Goal: Information Seeking & Learning: Learn about a topic

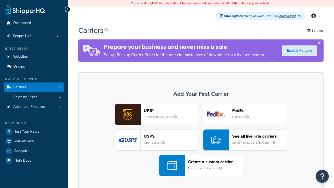
click at [259, 110] on header "FedEx" at bounding box center [259, 110] width 55 height 5
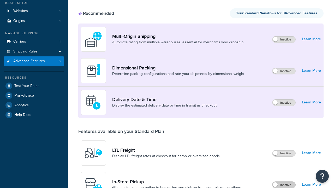
click at [284, 185] on label "Inactive" at bounding box center [283, 184] width 23 height 6
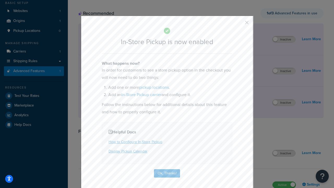
click at [239, 24] on button "button" at bounding box center [238, 24] width 1 height 1
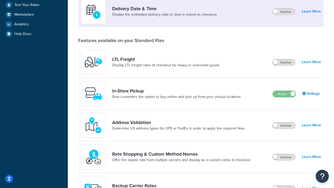
scroll to position [126, 0]
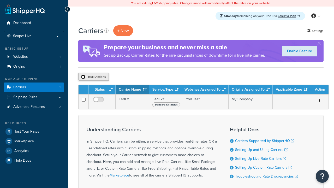
click at [83, 77] on input "checkbox" at bounding box center [83, 77] width 4 height 4
checkbox input "true"
click at [140, 77] on button "Delete" at bounding box center [139, 77] width 18 height 8
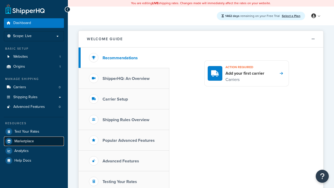
click at [24, 141] on span "Marketplace" at bounding box center [24, 141] width 20 height 4
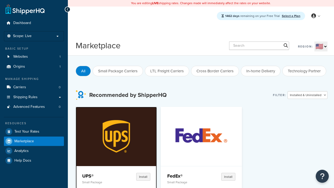
click at [99, 182] on p "Small Package" at bounding box center [99, 182] width 35 height 4
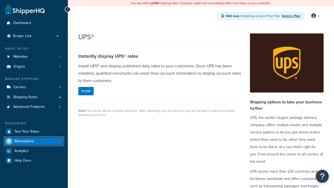
click at [24, 141] on span "Marketplace" at bounding box center [24, 141] width 20 height 4
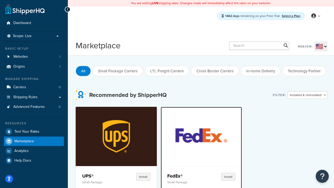
click at [184, 182] on p "Small Package" at bounding box center [184, 182] width 35 height 4
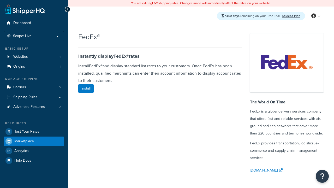
click at [24, 141] on span "Marketplace" at bounding box center [24, 141] width 20 height 4
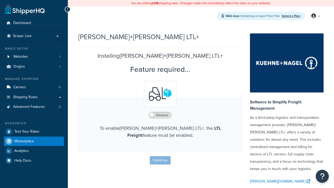
click at [24, 141] on span "Marketplace" at bounding box center [24, 141] width 20 height 4
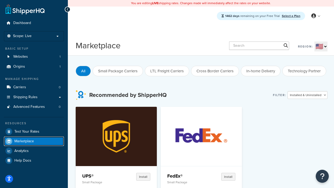
scroll to position [275, 0]
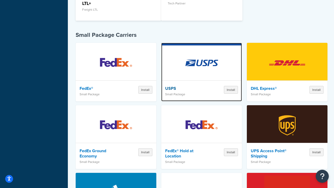
click at [185, 96] on p "Small Package" at bounding box center [184, 94] width 39 height 4
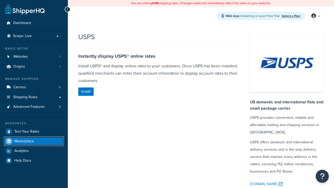
click at [24, 141] on span "Marketplace" at bounding box center [24, 141] width 20 height 4
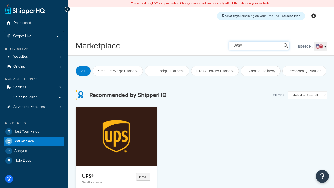
type input "UPS®"
click at [99, 175] on h4 "UPS®" at bounding box center [99, 176] width 35 height 6
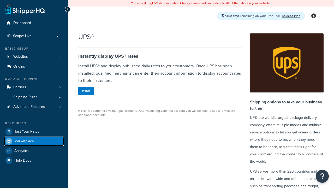
click at [24, 141] on span "Marketplace" at bounding box center [24, 141] width 20 height 4
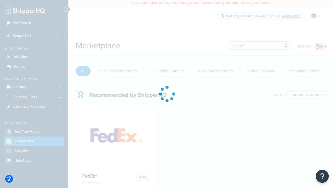
type input "FedEx®"
click at [99, 175] on h4 "FedEx®" at bounding box center [99, 176] width 35 height 6
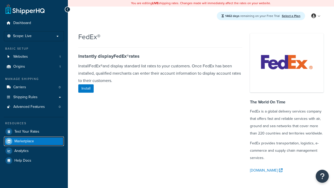
click at [24, 141] on span "Marketplace" at bounding box center [24, 141] width 20 height 4
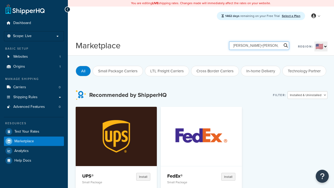
type input "[PERSON_NAME]+[PERSON_NAME] LTL+"
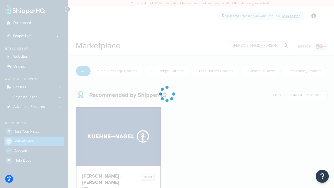
click at [99, 179] on h4 "[PERSON_NAME]+[PERSON_NAME] LTL+" at bounding box center [101, 182] width 39 height 19
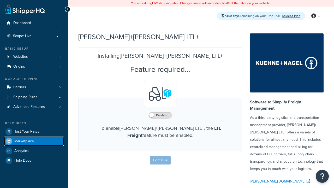
click at [24, 141] on span "Marketplace" at bounding box center [24, 141] width 20 height 4
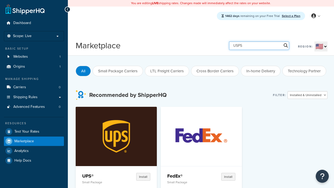
type input "USPS"
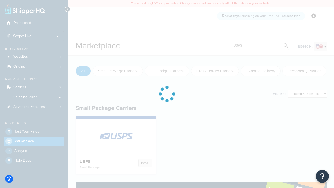
click at [99, 161] on h4 "USPS" at bounding box center [99, 161] width 39 height 5
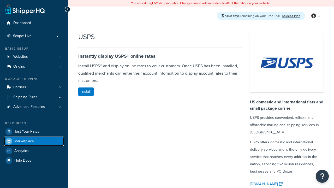
click at [24, 141] on span "Marketplace" at bounding box center [24, 141] width 20 height 4
